Goal: Task Accomplishment & Management: Manage account settings

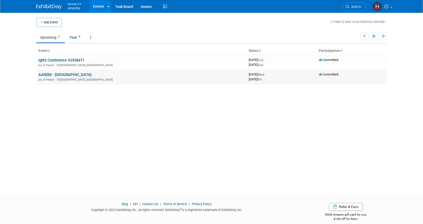
click at [46, 75] on link "AANEM - [GEOGRAPHIC_DATA]" at bounding box center [64, 74] width 53 height 5
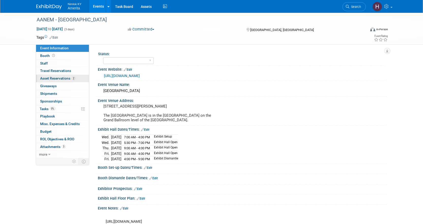
click at [50, 77] on span "Asset Reservations 2" at bounding box center [57, 78] width 35 height 4
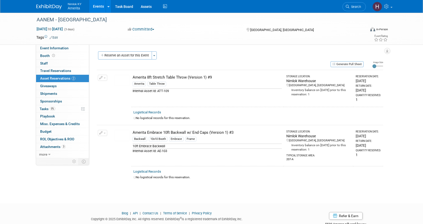
click at [123, 83] on img at bounding box center [122, 80] width 15 height 11
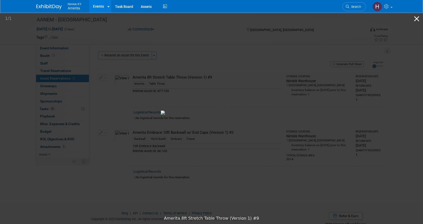
click at [417, 17] on button "Close gallery" at bounding box center [417, 19] width 13 height 12
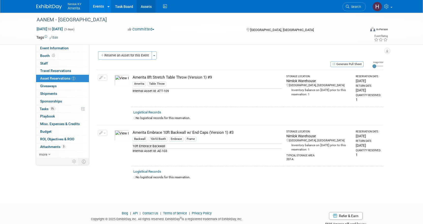
click at [151, 7] on link "Assets" at bounding box center [146, 6] width 19 height 13
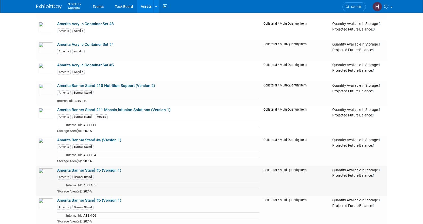
scroll to position [865, 0]
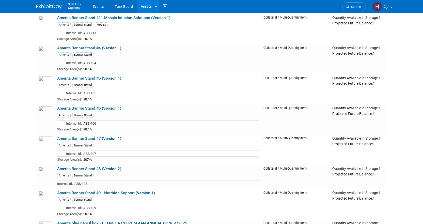
drag, startPoint x: 93, startPoint y: 116, endPoint x: 0, endPoint y: 146, distance: 97.2
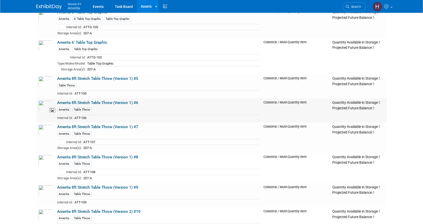
scroll to position [420, 0]
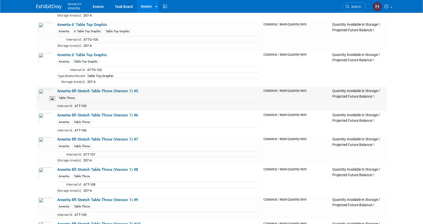
click at [48, 94] on img at bounding box center [45, 94] width 15 height 11
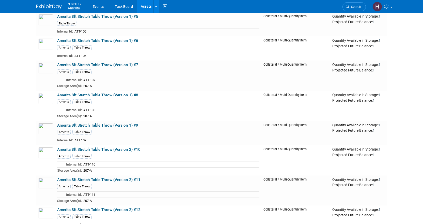
scroll to position [496, 0]
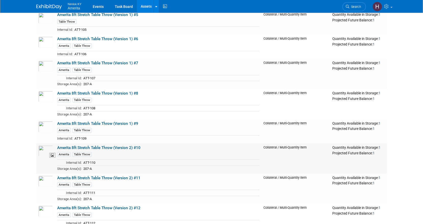
click at [44, 153] on img at bounding box center [45, 150] width 15 height 11
click at [46, 97] on img at bounding box center [45, 96] width 15 height 11
click at [44, 93] on img at bounding box center [45, 96] width 15 height 11
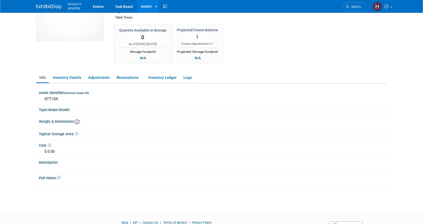
scroll to position [51, 0]
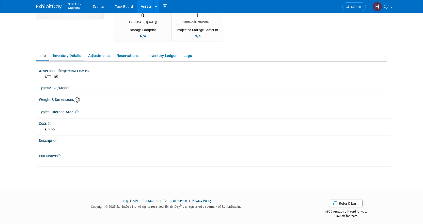
click at [68, 55] on link "Inventory Details" at bounding box center [67, 55] width 34 height 9
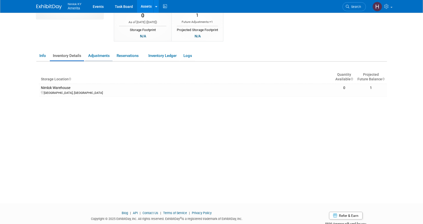
click at [98, 57] on link "Adjustments" at bounding box center [98, 55] width 27 height 9
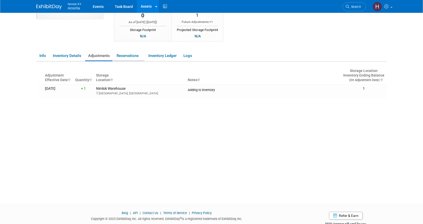
click at [131, 56] on link "Reservations" at bounding box center [129, 55] width 31 height 9
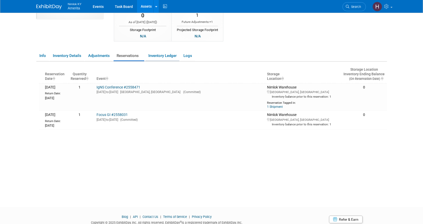
click at [162, 55] on link "Inventory Ledger" at bounding box center [162, 55] width 34 height 9
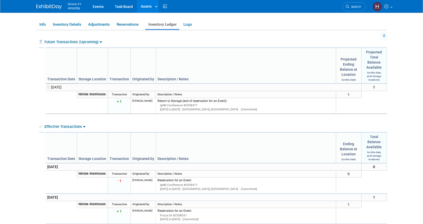
scroll to position [0, 0]
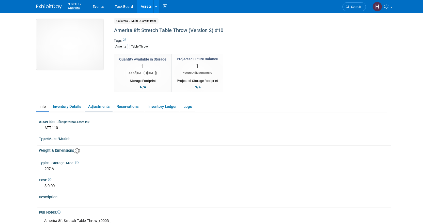
click at [109, 107] on link "Adjustments" at bounding box center [98, 106] width 27 height 9
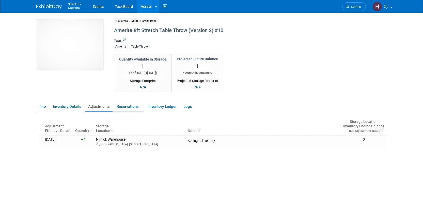
click at [137, 107] on link "Reservations" at bounding box center [129, 106] width 31 height 9
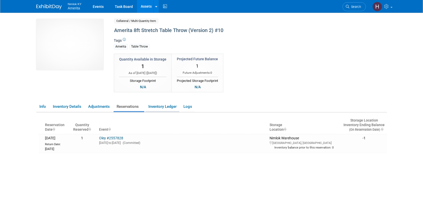
click at [165, 108] on link "Inventory Ledger" at bounding box center [162, 106] width 34 height 9
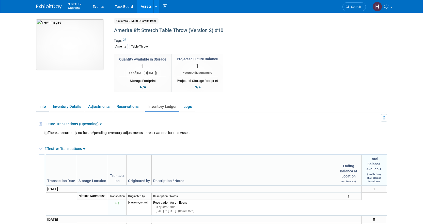
click at [44, 108] on link "Info" at bounding box center [42, 106] width 12 height 9
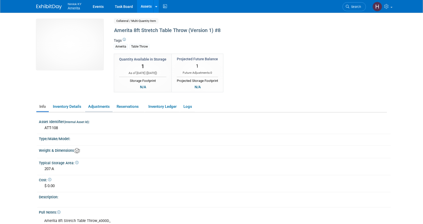
drag, startPoint x: 106, startPoint y: 110, endPoint x: 120, endPoint y: 108, distance: 14.7
click at [107, 110] on link "Adjustments" at bounding box center [98, 106] width 27 height 9
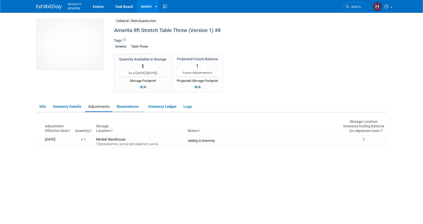
click at [122, 107] on link "Reservations" at bounding box center [129, 106] width 31 height 9
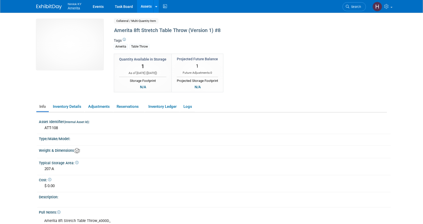
click at [59, 7] on img at bounding box center [48, 6] width 25 height 5
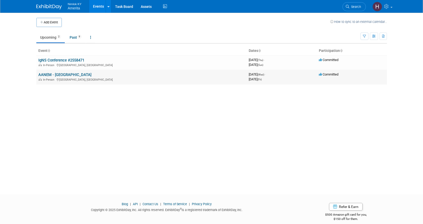
click at [72, 73] on link "AANEM - [GEOGRAPHIC_DATA]" at bounding box center [64, 74] width 53 height 5
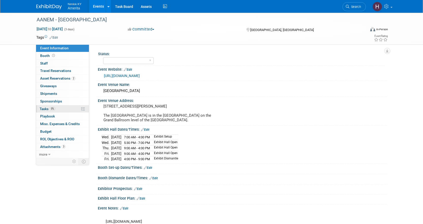
click at [58, 110] on link "0% Tasks 0%" at bounding box center [62, 108] width 53 height 7
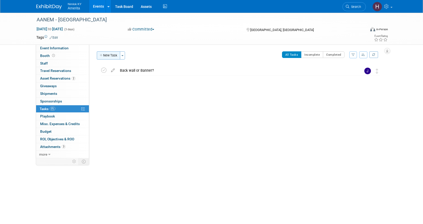
click at [111, 56] on button "New Task" at bounding box center [108, 55] width 23 height 8
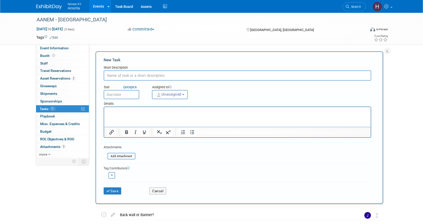
click at [395, 58] on div "AANEM - San Francisco Oct 29, 2025 to Oct 31, 2025 (3 days) Oct 29, 2025 to Oct…" at bounding box center [211, 139] width 423 height 253
click at [160, 191] on button "Cancel" at bounding box center [158, 190] width 17 height 7
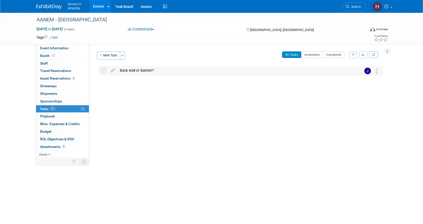
click at [134, 70] on div "Back wall or Banner?" at bounding box center [236, 70] width 237 height 9
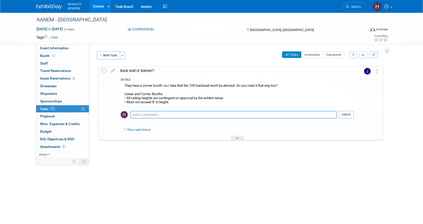
click at [170, 115] on textarea at bounding box center [233, 115] width 207 height 8
click at [164, 115] on textarea at bounding box center [233, 115] width 207 height 8
click at [156, 112] on textarea at bounding box center [233, 115] width 207 height 8
type textarea "Back Wall is 8' - Jamie confirmed"
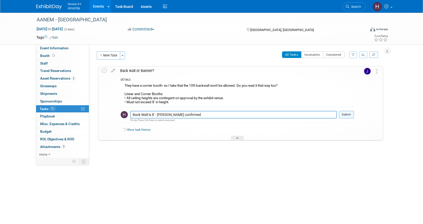
click at [350, 118] on button "Submit" at bounding box center [346, 115] width 15 height 8
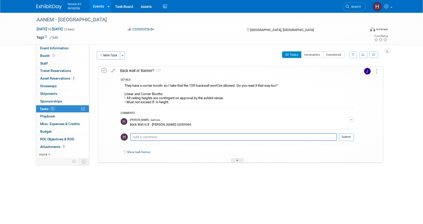
click at [106, 71] on icon at bounding box center [103, 70] width 5 height 5
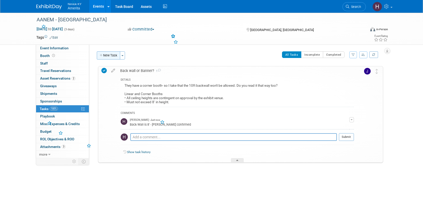
click at [107, 53] on button "New Task" at bounding box center [108, 55] width 23 height 8
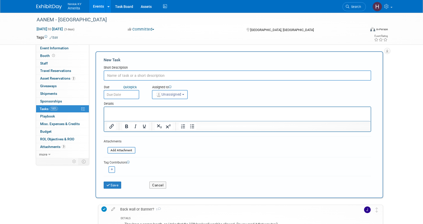
click at [135, 76] on input "text" at bounding box center [238, 75] width 268 height 10
type input "Furniture Rental"
click at [218, 108] on html at bounding box center [237, 110] width 267 height 7
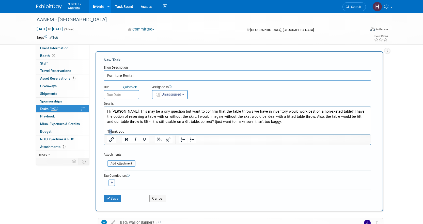
click at [111, 129] on body "Hi Jamie, This may be a silly question but want to confirm that the table throw…" at bounding box center [237, 121] width 261 height 25
click at [160, 94] on img "button" at bounding box center [159, 95] width 6 height 6
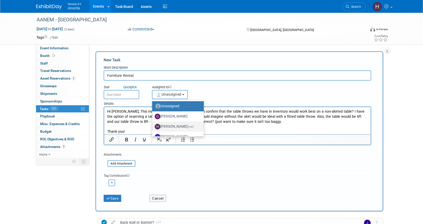
scroll to position [27, 0]
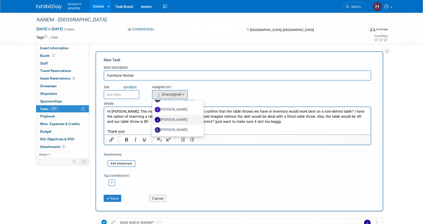
drag, startPoint x: 179, startPoint y: 119, endPoint x: 75, endPoint y: 12, distance: 149.1
click at [179, 119] on label "Jamie Dunn" at bounding box center [177, 120] width 44 height 8
click at [153, 119] on input "Jamie Dunn" at bounding box center [151, 119] width 3 height 3
select select "6959d863-ee32-42c4-bffe-2330cab25484"
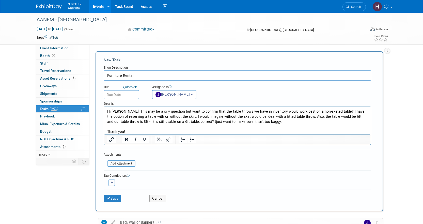
click at [222, 99] on div "Details" at bounding box center [238, 102] width 268 height 7
drag, startPoint x: 114, startPoint y: 198, endPoint x: 116, endPoint y: 197, distance: 2.7
click at [114, 197] on button "Save" at bounding box center [113, 198] width 18 height 7
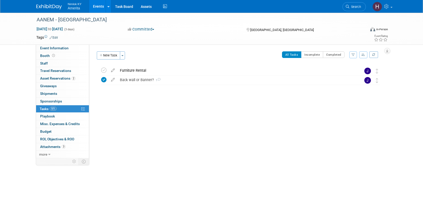
click at [114, 69] on icon at bounding box center [113, 69] width 9 height 6
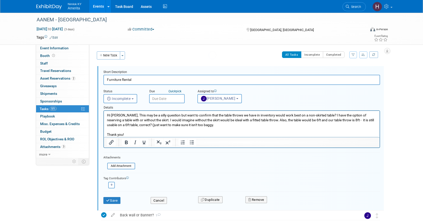
scroll to position [0, 0]
type input "Furniture Rental Question"
click at [108, 206] on div "Save Cancel Duplicate Remove" at bounding box center [242, 201] width 277 height 18
click at [111, 196] on div "Save" at bounding box center [124, 199] width 48 height 10
click at [111, 199] on button "Save" at bounding box center [112, 200] width 17 height 7
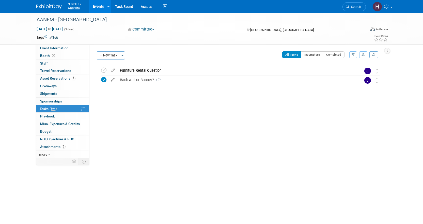
click at [137, 71] on div "Furniture Rental Question" at bounding box center [236, 70] width 237 height 9
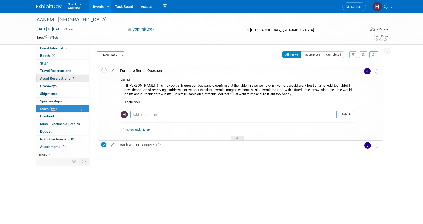
click at [55, 80] on span "Asset Reservations 2" at bounding box center [57, 78] width 35 height 4
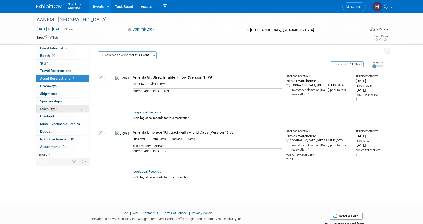
click at [44, 111] on link "50% Tasks 50%" at bounding box center [62, 108] width 53 height 7
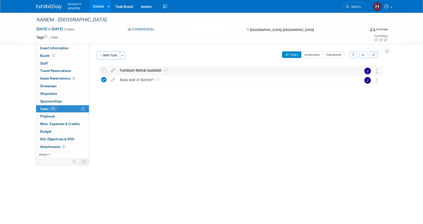
click at [141, 72] on div "Furniture Rental Question 1" at bounding box center [236, 70] width 237 height 9
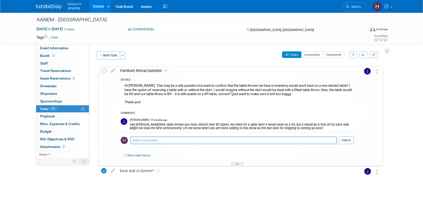
click at [153, 140] on textarea at bounding box center [233, 141] width 207 height 8
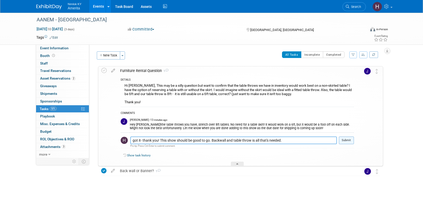
type textarea "got it- thank you! This show should be good to go. Backwall and table throw is …"
click at [349, 141] on button "Submit" at bounding box center [346, 141] width 15 height 8
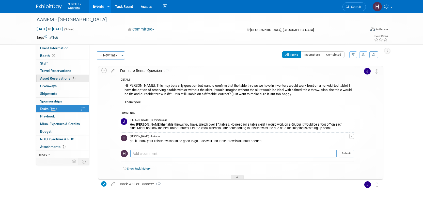
click at [52, 77] on span "Asset Reservations 2" at bounding box center [57, 78] width 35 height 4
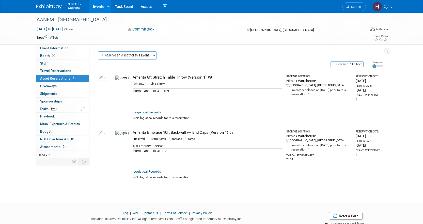
click at [100, 6] on link "Events" at bounding box center [98, 6] width 19 height 13
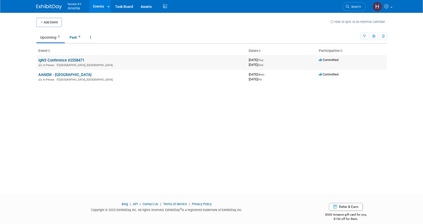
click at [64, 61] on link "IgNS Conference #2558471" at bounding box center [61, 60] width 46 height 5
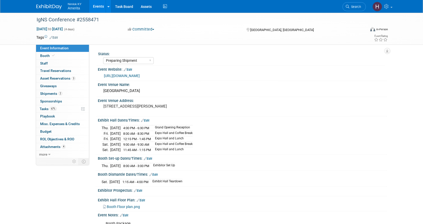
select select "Preparing Shipment"
click at [58, 78] on span "Asset Reservations 3" at bounding box center [57, 78] width 35 height 4
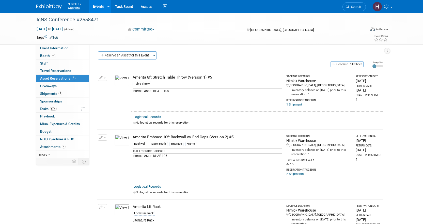
click at [96, 7] on link "Events" at bounding box center [98, 6] width 19 height 13
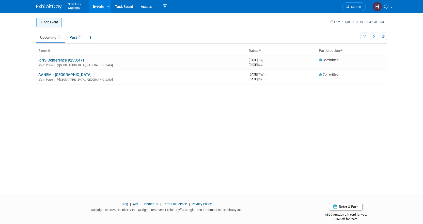
click at [51, 25] on button "Add Event" at bounding box center [48, 22] width 25 height 9
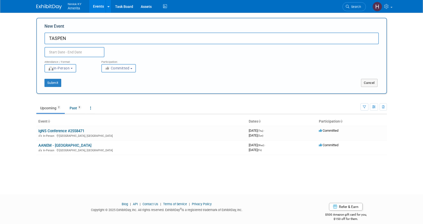
type input "TASPEN"
click at [89, 51] on input "text" at bounding box center [75, 52] width 60 height 10
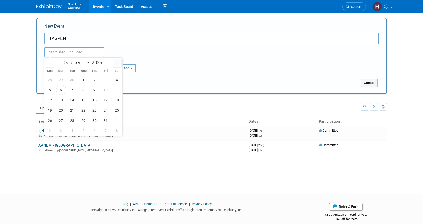
click at [115, 63] on icon at bounding box center [117, 64] width 4 height 4
select select "10"
click at [93, 111] on span "20" at bounding box center [95, 110] width 10 height 10
type input "[DATE] to [DATE]"
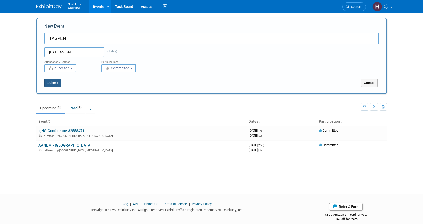
click at [56, 83] on button "Submit" at bounding box center [53, 83] width 17 height 8
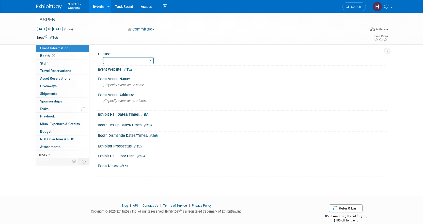
click at [132, 60] on select "Complete Preparing Shipment Shipping to Rep/AdvWH Waiting on RTN Shipment" at bounding box center [128, 60] width 51 height 7
drag, startPoint x: 197, startPoint y: 59, endPoint x: 194, endPoint y: 60, distance: 3.0
click at [197, 59] on div "Complete Preparing Shipment Shipping to Rep/AdvWH Waiting on RTN Shipment" at bounding box center [244, 60] width 282 height 8
click at [119, 84] on span "Specify event venue name" at bounding box center [124, 85] width 41 height 4
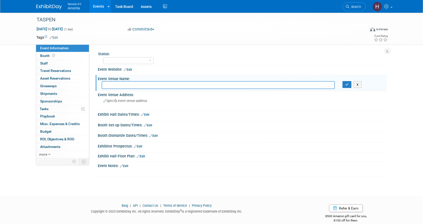
click at [131, 84] on input "text" at bounding box center [218, 85] width 233 height 8
paste input "UT Health San Antonio Medical Arts & Research Center"
type input "UT Health San Antonio Medical Arts & Research Center"
click at [348, 86] on icon "button" at bounding box center [348, 84] width 4 height 3
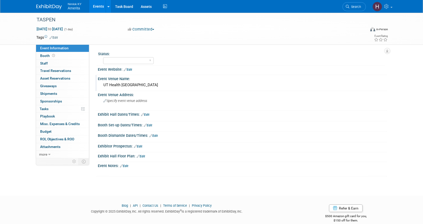
click at [186, 83] on div "UT Health San Antonio Medical Arts & Research Center" at bounding box center [243, 85] width 282 height 8
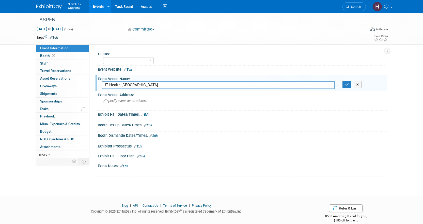
click at [186, 83] on input "UT Health San Antonio Medical Arts & Research Center" at bounding box center [218, 85] width 233 height 8
click at [123, 104] on div "Specify event venue address" at bounding box center [158, 103] width 113 height 12
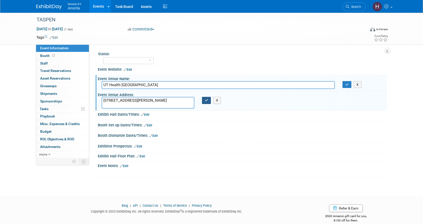
type textarea "8300 Floyd Curl Drive San Antonio, TX 78229"
click at [209, 101] on button "button" at bounding box center [206, 100] width 9 height 7
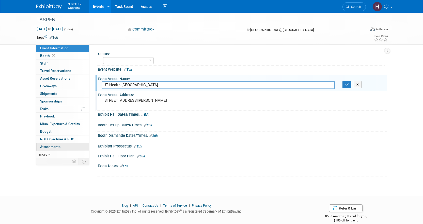
click at [49, 150] on link "0 Attachments 0" at bounding box center [62, 146] width 53 height 7
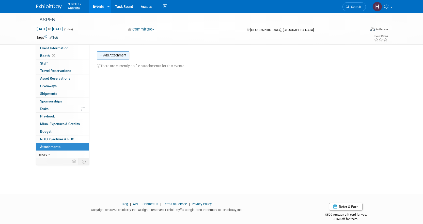
click at [120, 57] on button "Add Attachment" at bounding box center [113, 55] width 33 height 8
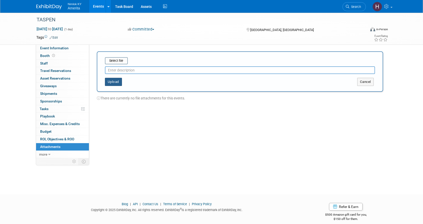
click at [116, 81] on button "Upload" at bounding box center [113, 82] width 17 height 8
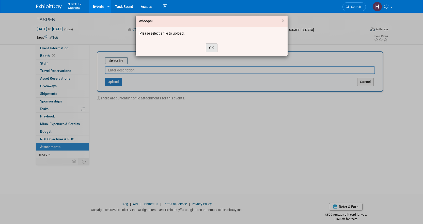
click at [208, 49] on button "OK" at bounding box center [212, 47] width 12 height 9
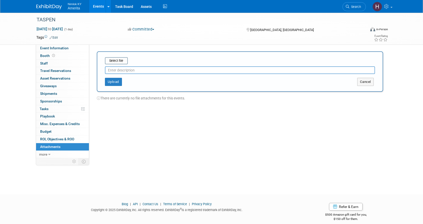
click at [268, 71] on input "text" at bounding box center [240, 70] width 270 height 8
click at [117, 83] on button "Upload" at bounding box center [113, 82] width 17 height 8
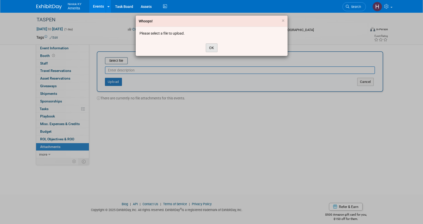
click at [209, 48] on button "OK" at bounding box center [212, 47] width 12 height 9
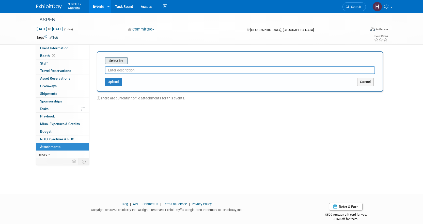
click at [119, 62] on input "file" at bounding box center [97, 61] width 61 height 6
click at [112, 79] on button "Upload" at bounding box center [113, 80] width 17 height 8
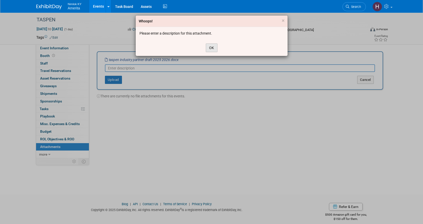
click at [212, 47] on button "OK" at bounding box center [212, 47] width 12 height 9
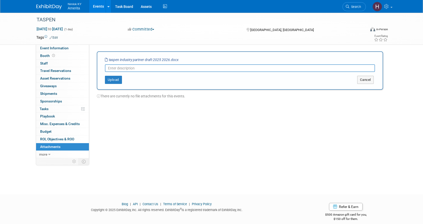
click at [166, 68] on input "text" at bounding box center [240, 68] width 270 height 8
type input "e"
type input "Sponsorship Information"
click at [114, 81] on button "Upload" at bounding box center [113, 80] width 17 height 8
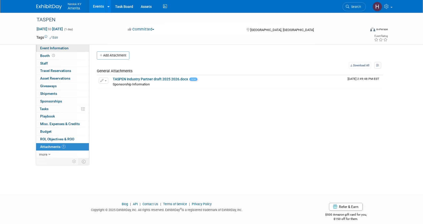
click at [59, 48] on span "Event Information" at bounding box center [54, 48] width 28 height 4
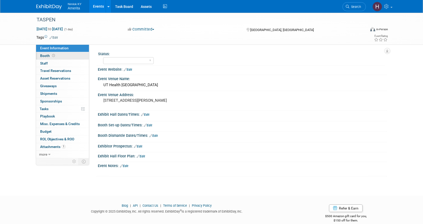
click at [57, 56] on link "Booth" at bounding box center [62, 55] width 53 height 7
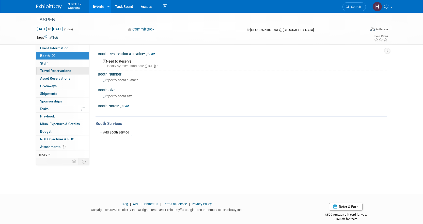
click at [56, 72] on span "Travel Reservations 0" at bounding box center [55, 71] width 31 height 4
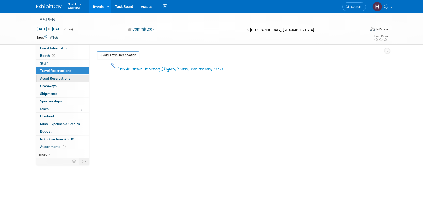
click at [58, 78] on span "Asset Reservations 0" at bounding box center [55, 78] width 30 height 4
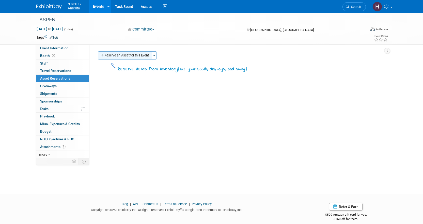
click at [107, 55] on button "Reserve an Asset for this Event" at bounding box center [125, 55] width 54 height 8
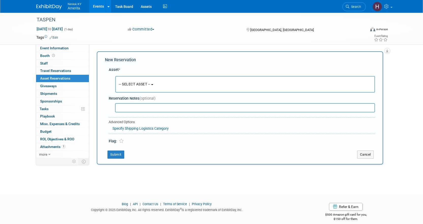
scroll to position [5, 0]
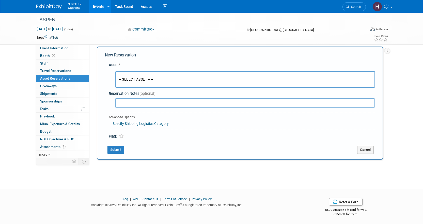
click at [132, 84] on button "-- SELECT ASSET --" at bounding box center [245, 79] width 260 height 17
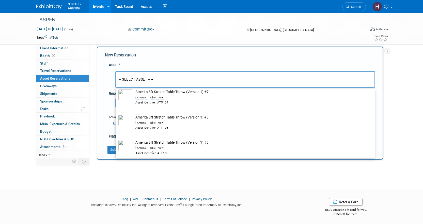
scroll to position [483, 0]
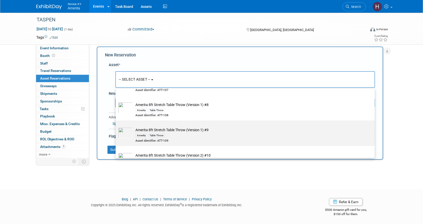
click at [179, 138] on div "Amerita Table Throw" at bounding box center [250, 136] width 229 height 6
click at [116, 127] on input "Amerita 8ft Stretch Table Throw (Version 1) #9 Amerita Table Throw Asset Identi…" at bounding box center [114, 124] width 3 height 3
select select "10726799"
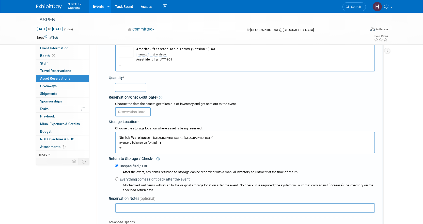
scroll to position [30, 0]
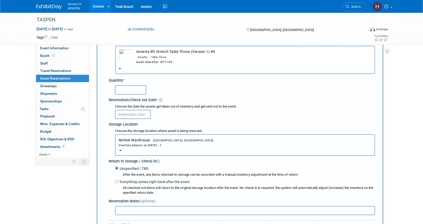
click at [135, 89] on input "text" at bounding box center [131, 89] width 32 height 9
type input "1"
click at [140, 114] on input "text" at bounding box center [133, 114] width 36 height 9
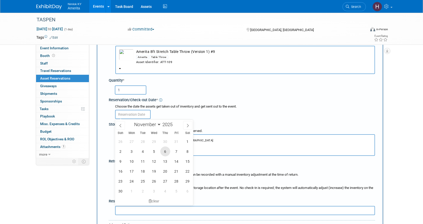
click at [167, 154] on span "6" at bounding box center [165, 152] width 10 height 10
type input "Nov 6, 2025"
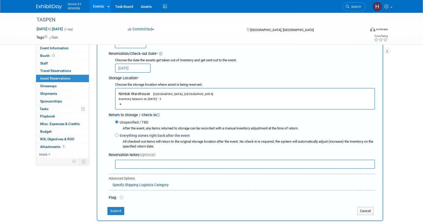
scroll to position [81, 0]
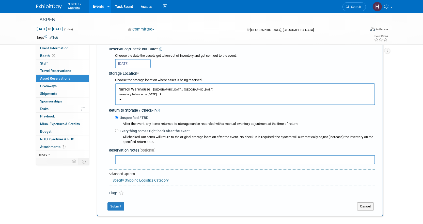
click at [119, 134] on label "Everything comes right back after the event" at bounding box center [154, 130] width 71 height 5
click at [119, 132] on input "Everything comes right back after the event" at bounding box center [116, 130] width 3 height 3
radio input "true"
select select "10"
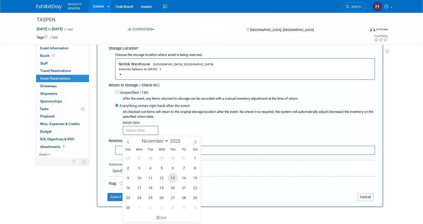
scroll to position [107, 0]
click at [185, 186] on span "21" at bounding box center [184, 188] width 10 height 10
type input "Nov 21, 2025"
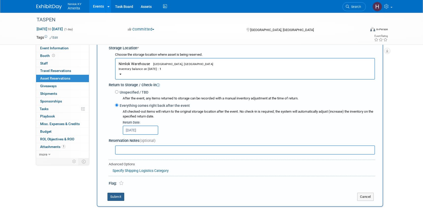
click at [120, 196] on button "Submit" at bounding box center [116, 197] width 17 height 8
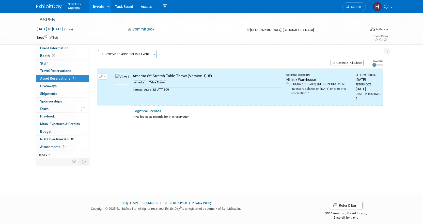
scroll to position [0, 0]
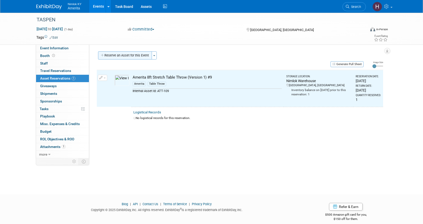
click at [124, 56] on button "Reserve an Asset for this Event" at bounding box center [125, 55] width 54 height 8
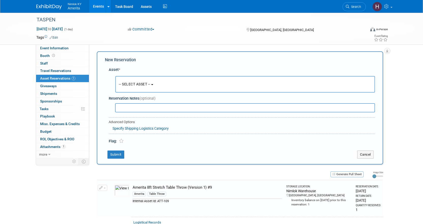
scroll to position [5, 0]
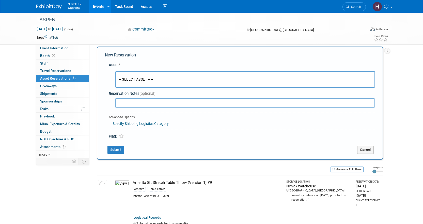
click at [139, 86] on button "-- SELECT ASSET --" at bounding box center [245, 79] width 260 height 17
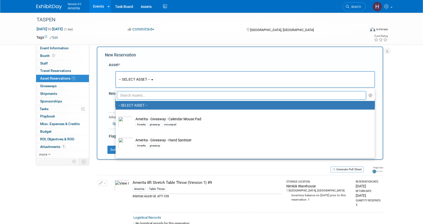
click at [138, 97] on input "text" at bounding box center [242, 95] width 250 height 9
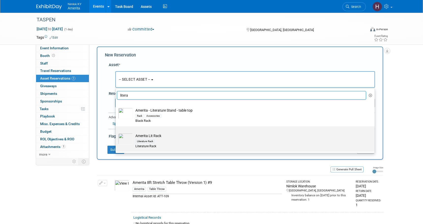
type input "litera"
click at [172, 136] on td "Amerita Lit Rack Literature Rack Literature Rack" at bounding box center [249, 141] width 232 height 16
click at [116, 133] on input "Amerita Lit Rack Literature Rack Literature Rack" at bounding box center [114, 130] width 3 height 3
select select "10726824"
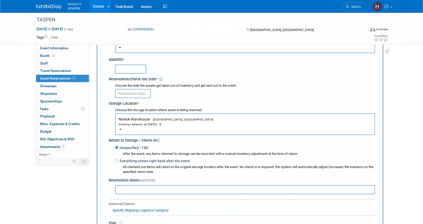
scroll to position [56, 0]
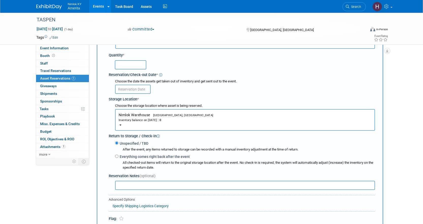
click at [135, 65] on input "text" at bounding box center [131, 64] width 32 height 9
type input "1"
click at [136, 85] on input "text" at bounding box center [133, 89] width 36 height 9
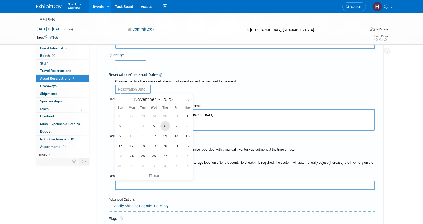
click at [163, 126] on span "6" at bounding box center [165, 126] width 10 height 10
type input "Nov 6, 2025"
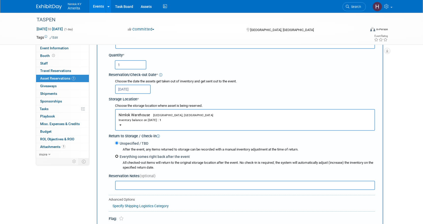
click at [117, 157] on input "Everything comes right back after the event" at bounding box center [116, 156] width 3 height 3
radio input "true"
select select "10"
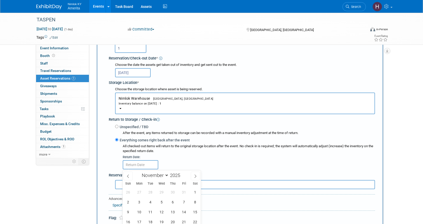
scroll to position [81, 0]
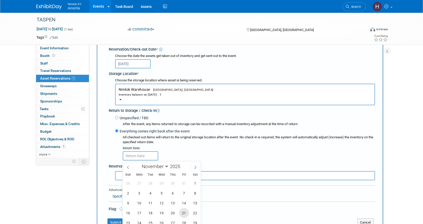
click at [185, 215] on span "21" at bounding box center [184, 213] width 10 height 10
type input "Nov 21, 2025"
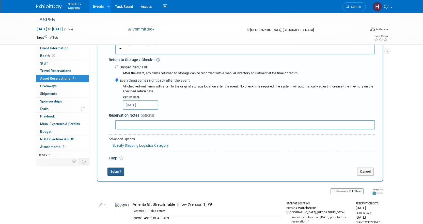
click at [114, 172] on button "Submit" at bounding box center [116, 172] width 17 height 8
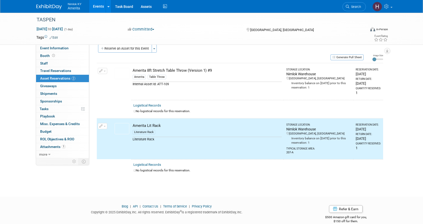
scroll to position [0, 0]
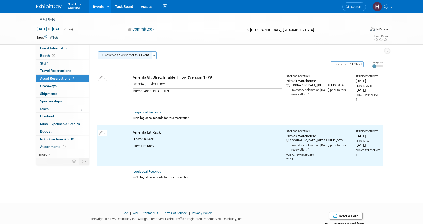
click at [133, 56] on button "Reserve an Asset for this Event" at bounding box center [125, 55] width 54 height 8
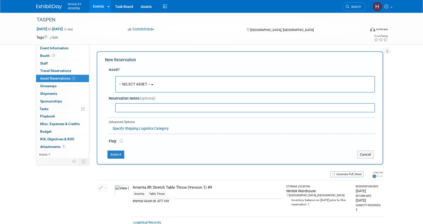
scroll to position [5, 0]
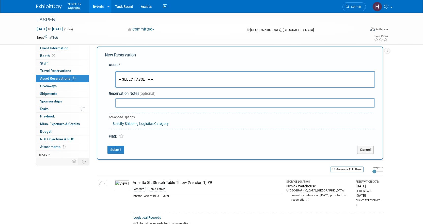
click at [145, 105] on input "text" at bounding box center [245, 102] width 260 height 9
drag, startPoint x: 142, startPoint y: 88, endPoint x: 141, endPoint y: 84, distance: 4.3
click at [142, 87] on div "-- SELECT ASSET -- <table style='display: inline-block; border-style:none;'><tr…" at bounding box center [243, 79] width 265 height 19
click at [141, 84] on button "-- SELECT ASSET --" at bounding box center [245, 79] width 260 height 17
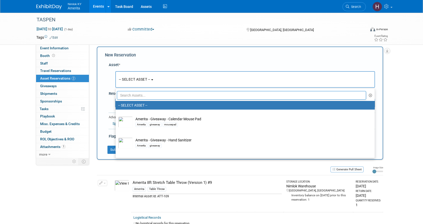
click at [136, 96] on input "text" at bounding box center [242, 95] width 250 height 9
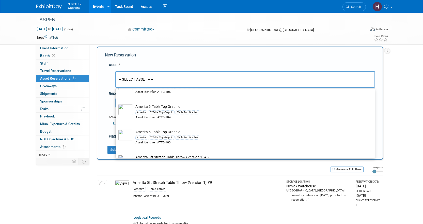
scroll to position [229, 0]
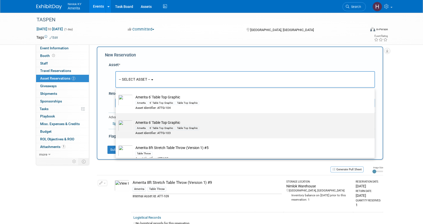
type input "table"
click at [198, 133] on div "Asset Identifier: ATTG-103" at bounding box center [250, 133] width 229 height 4
click at [116, 119] on input "Amerita 6' Table Top Graphic Amerita 6' Table Top Graphic Table Top Graphic Ass…" at bounding box center [114, 117] width 3 height 3
select select "10726792"
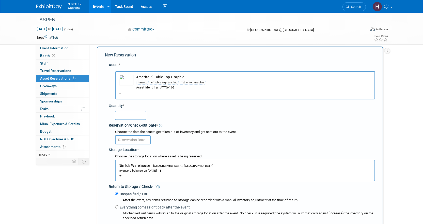
click at [134, 117] on input "text" at bounding box center [131, 115] width 32 height 9
type input "1"
click at [139, 139] on input "text" at bounding box center [133, 139] width 36 height 9
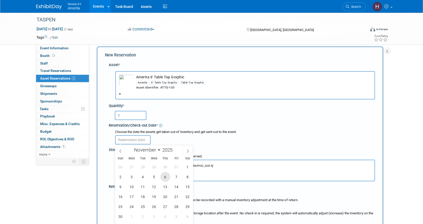
click at [166, 178] on span "6" at bounding box center [165, 177] width 10 height 10
type input "Nov 6, 2025"
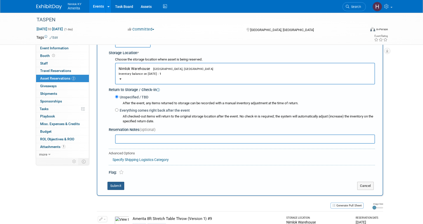
scroll to position [132, 0]
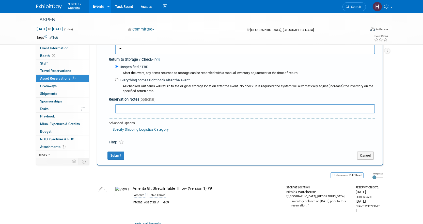
click at [119, 79] on label "Everything comes right back after the event" at bounding box center [154, 80] width 71 height 5
click at [118, 79] on input "Everything comes right back after the event" at bounding box center [116, 79] width 3 height 3
radio input "true"
select select "10"
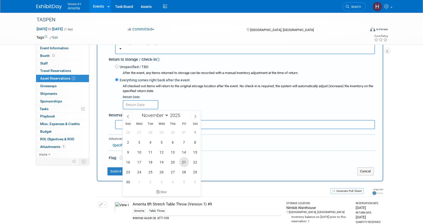
click at [182, 162] on span "21" at bounding box center [184, 162] width 10 height 10
type input "Nov 21, 2025"
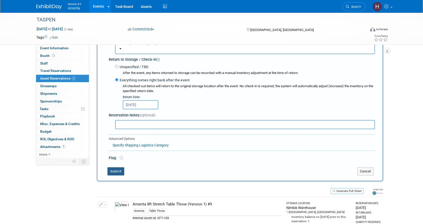
click at [120, 169] on button "Submit" at bounding box center [116, 171] width 17 height 8
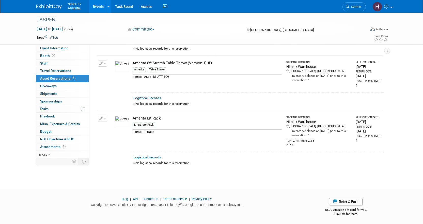
scroll to position [6, 0]
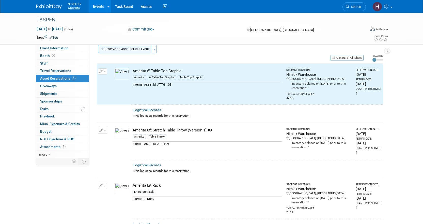
click at [139, 52] on button "Reserve an Asset for this Event" at bounding box center [125, 49] width 54 height 8
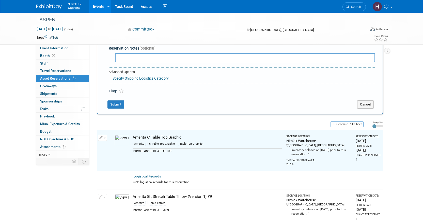
scroll to position [5, 0]
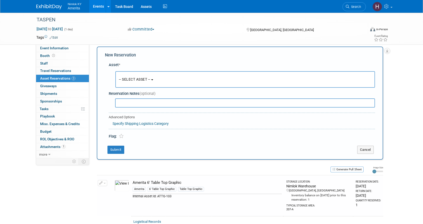
click at [138, 77] on span "-- SELECT ASSET --" at bounding box center [135, 79] width 32 height 4
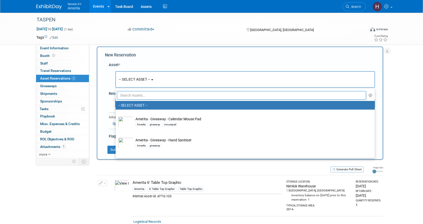
click at [139, 97] on input "text" at bounding box center [242, 95] width 250 height 9
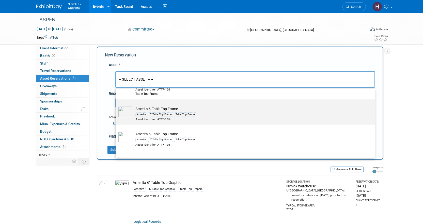
scroll to position [203, 0]
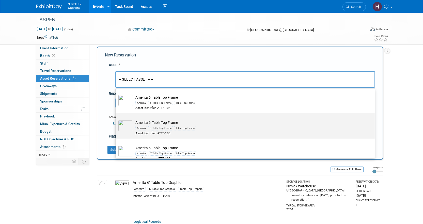
click at [143, 130] on div "Amerita" at bounding box center [142, 128] width 12 height 4
click at [116, 119] on input "Amerita 6' Table Top Frame Amerita 6' Table Top Frame Table Top Frame Asset Ide…" at bounding box center [114, 117] width 3 height 3
select select "10726790"
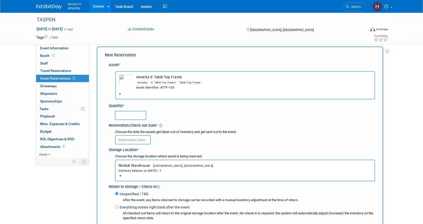
click at [134, 116] on input "text" at bounding box center [131, 115] width 32 height 9
type input "1"
click at [138, 143] on input "text" at bounding box center [133, 139] width 36 height 9
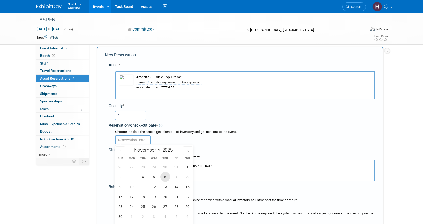
click at [165, 176] on span "6" at bounding box center [165, 177] width 10 height 10
type input "Nov 6, 2025"
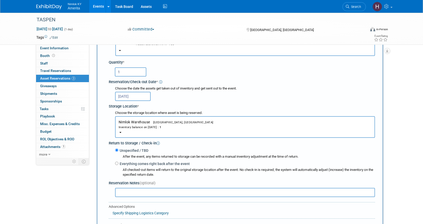
scroll to position [132, 0]
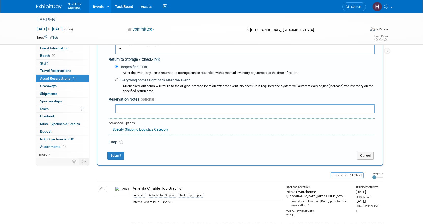
click at [129, 111] on input "text" at bounding box center [245, 108] width 260 height 9
click at [117, 80] on input "Everything comes right back after the event" at bounding box center [116, 79] width 3 height 3
radio input "true"
select select "10"
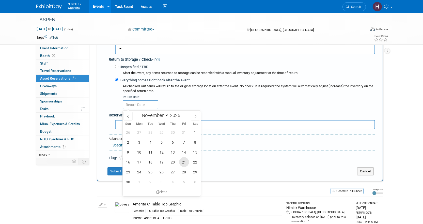
click at [181, 165] on span "21" at bounding box center [184, 162] width 10 height 10
type input "Nov 21, 2025"
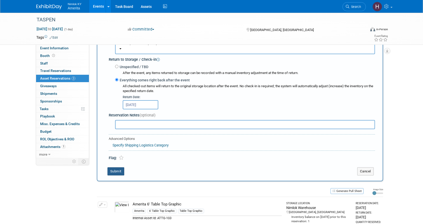
click at [118, 173] on button "Submit" at bounding box center [116, 171] width 17 height 8
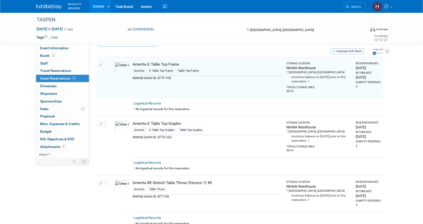
scroll to position [6, 0]
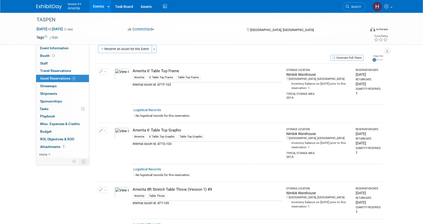
click at [119, 129] on img at bounding box center [122, 133] width 15 height 11
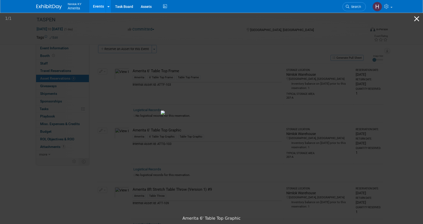
click at [417, 19] on button "Close gallery" at bounding box center [417, 19] width 13 height 12
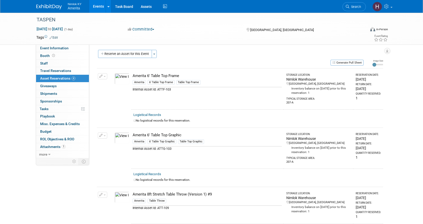
scroll to position [0, 0]
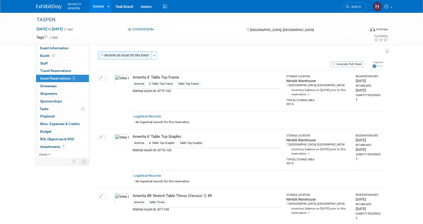
click at [129, 59] on button "Reserve an Asset for this Event" at bounding box center [125, 55] width 54 height 8
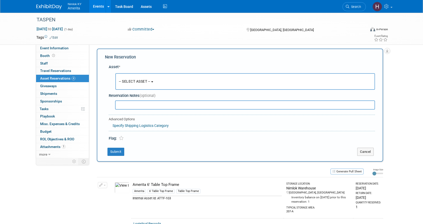
scroll to position [5, 0]
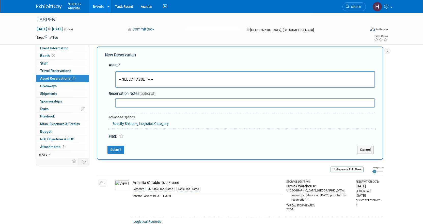
click at [139, 81] on span "-- SELECT ASSET --" at bounding box center [135, 79] width 32 height 4
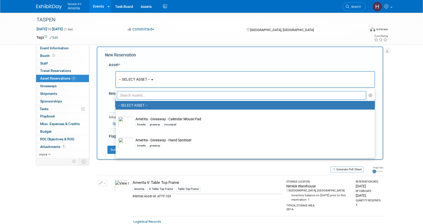
click at [139, 95] on input "text" at bounding box center [242, 95] width 250 height 9
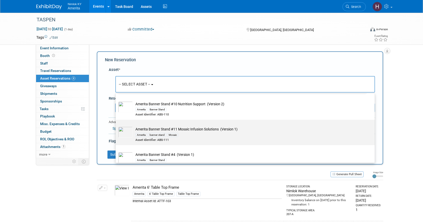
scroll to position [0, 0]
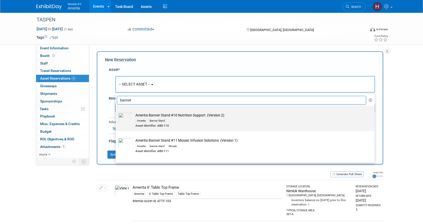
type input "banner"
click at [191, 124] on div "Asset Identifier: ABS-110" at bounding box center [250, 126] width 229 height 4
click at [116, 112] on input "Amerita Banner Stand #10 Nutrition Support (Version 2) Amerita Banner Stand Ass…" at bounding box center [114, 110] width 3 height 3
select select "10726809"
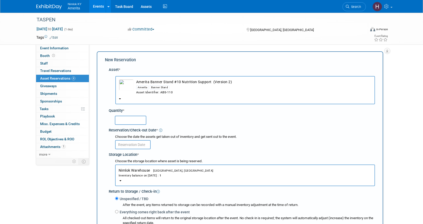
click at [121, 117] on input "text" at bounding box center [131, 120] width 32 height 9
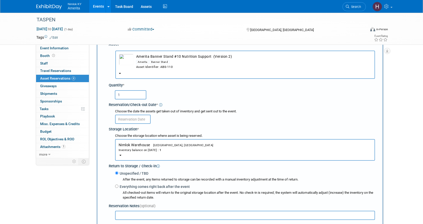
type input "1"
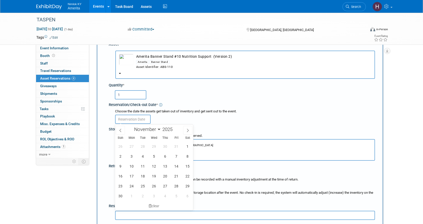
click at [134, 120] on input "text" at bounding box center [133, 119] width 36 height 9
click at [167, 157] on span "6" at bounding box center [165, 156] width 10 height 10
type input "Nov 6, 2025"
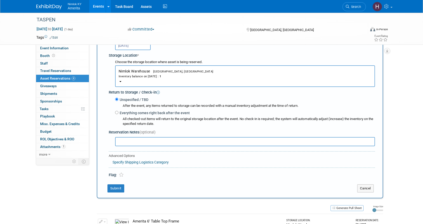
scroll to position [102, 0]
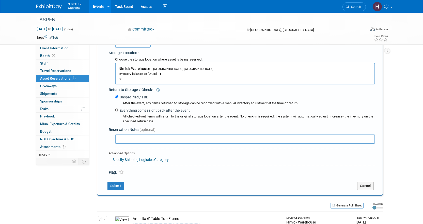
click at [116, 111] on input "Everything comes right back after the event" at bounding box center [116, 109] width 3 height 3
radio input "true"
select select "10"
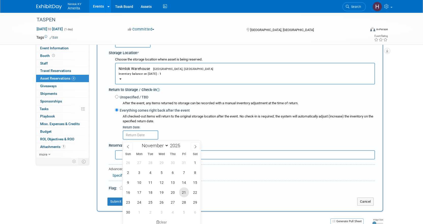
click at [182, 191] on span "21" at bounding box center [184, 192] width 10 height 10
type input "Nov 21, 2025"
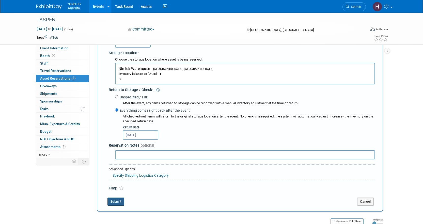
click at [120, 202] on button "Submit" at bounding box center [116, 202] width 17 height 8
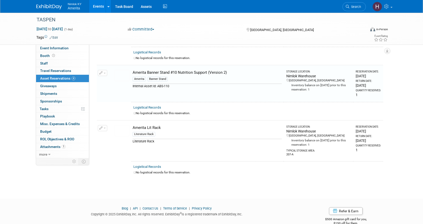
scroll to position [179, 0]
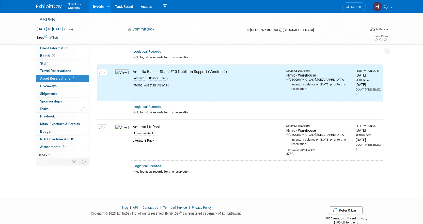
click at [119, 77] on img at bounding box center [122, 74] width 15 height 11
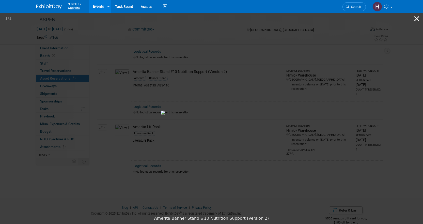
click at [413, 17] on button "Close gallery" at bounding box center [417, 19] width 13 height 12
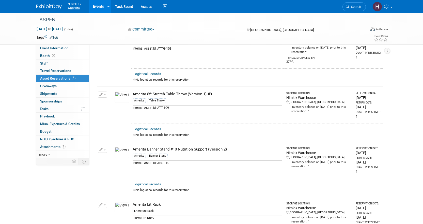
scroll to position [0, 0]
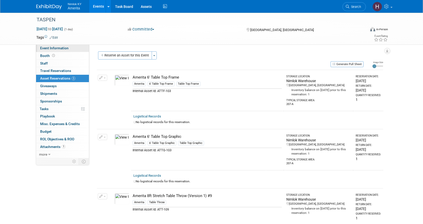
click at [62, 50] on link "Event Information" at bounding box center [62, 48] width 53 height 7
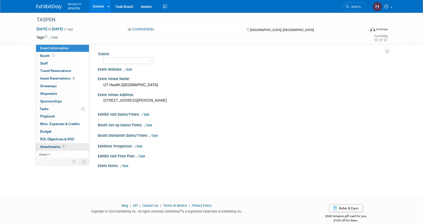
click at [58, 150] on link "1 Attachments 1" at bounding box center [62, 146] width 53 height 7
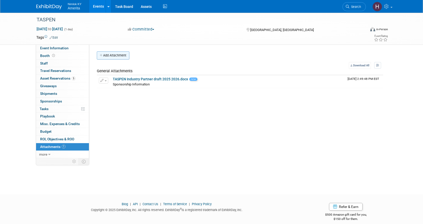
click at [114, 57] on button "Add Attachment" at bounding box center [113, 55] width 33 height 8
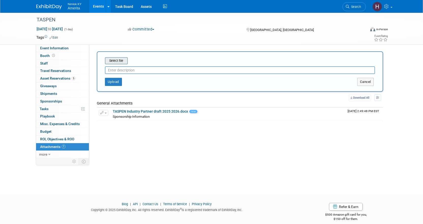
click at [120, 61] on input "file" at bounding box center [97, 61] width 61 height 6
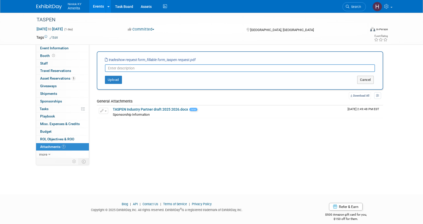
click at [129, 69] on input "text" at bounding box center [240, 68] width 270 height 8
type input "TASPEN Request form"
click at [116, 81] on button "Upload" at bounding box center [113, 80] width 17 height 8
